Goal: Task Accomplishment & Management: Complete application form

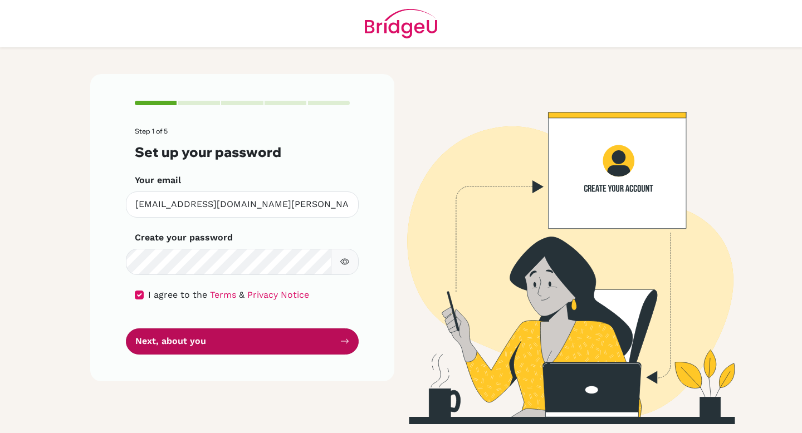
click at [218, 345] on button "Next, about you" at bounding box center [242, 341] width 233 height 26
click at [335, 341] on button "Next, about you" at bounding box center [242, 341] width 233 height 26
click at [344, 338] on icon "submit" at bounding box center [344, 341] width 9 height 9
click at [341, 349] on button "Next, about you" at bounding box center [242, 341] width 233 height 26
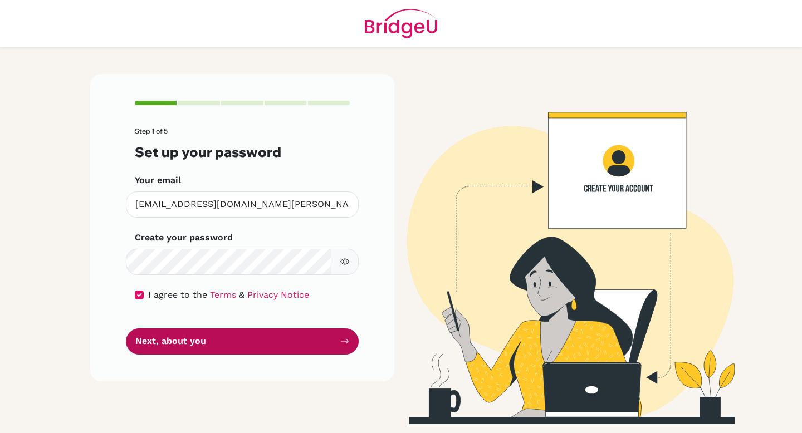
click at [341, 349] on button "Next, about you" at bounding box center [242, 341] width 233 height 26
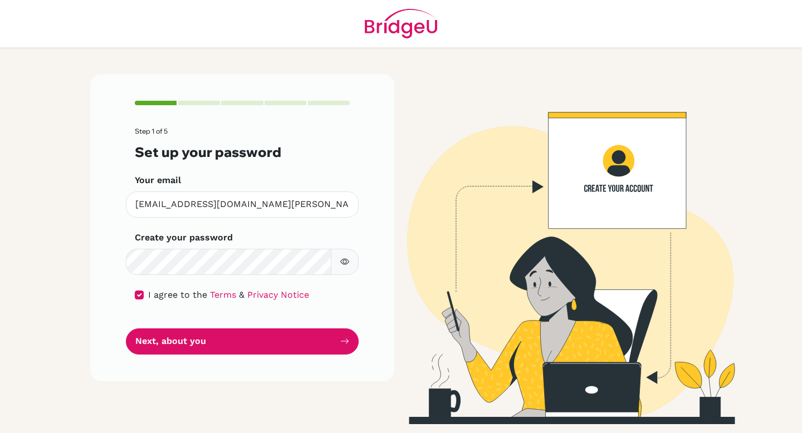
click at [673, 109] on img at bounding box center [559, 249] width 635 height 350
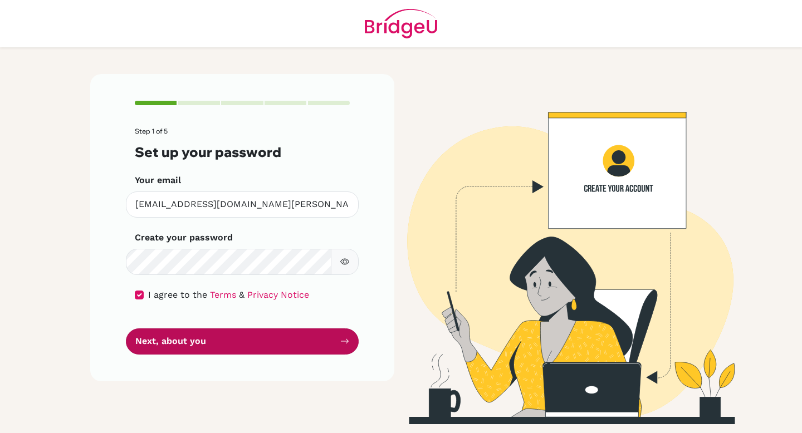
click at [341, 347] on button "Next, about you" at bounding box center [242, 341] width 233 height 26
click at [333, 346] on button "Next, about you" at bounding box center [242, 341] width 233 height 26
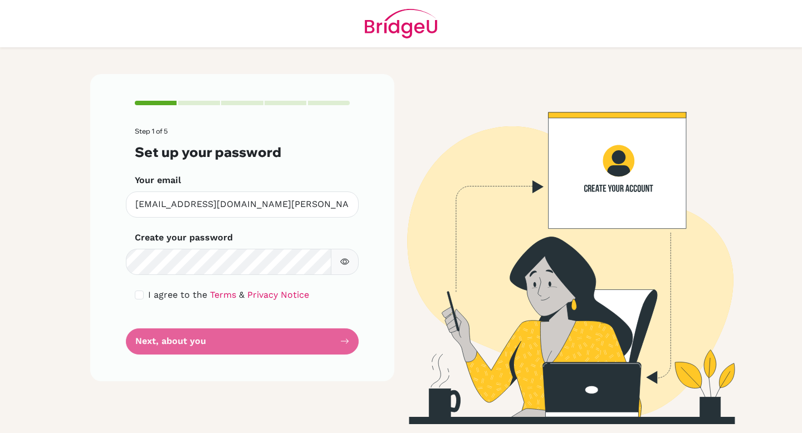
click at [144, 295] on div "I agree to the Terms & Privacy Notice" at bounding box center [242, 294] width 215 height 13
click at [135, 293] on input "checkbox" at bounding box center [139, 295] width 9 height 9
checkbox input "true"
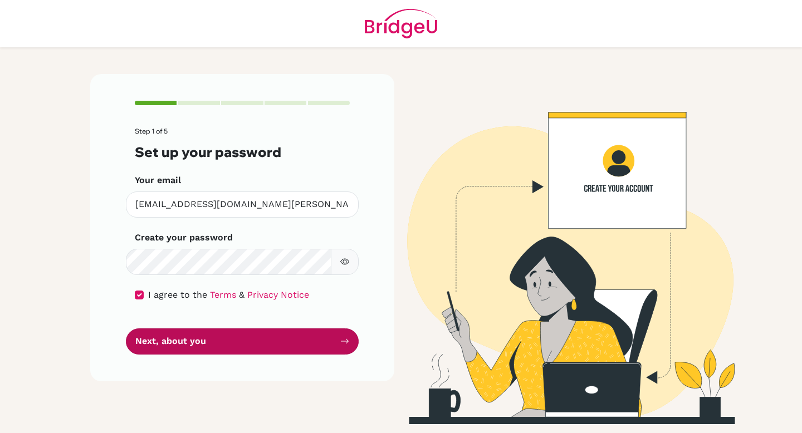
click at [246, 349] on button "Next, about you" at bounding box center [242, 341] width 233 height 26
